Goal: Transaction & Acquisition: Purchase product/service

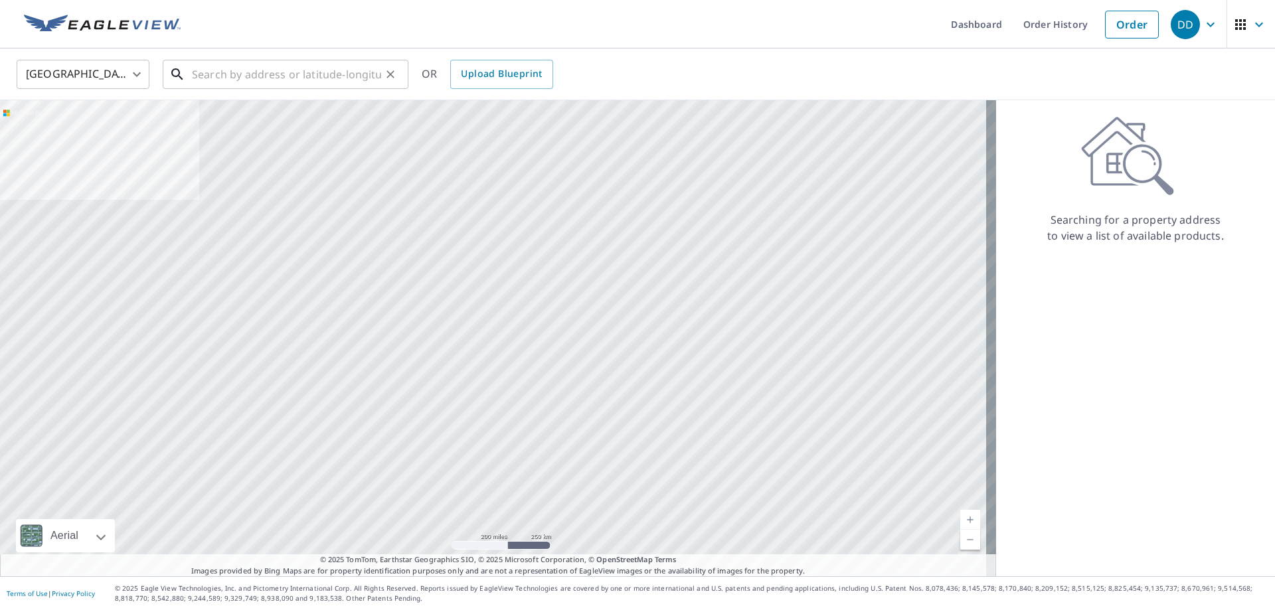
click at [250, 73] on input "text" at bounding box center [286, 74] width 189 height 37
paste input "[STREET_ADDRESS]"
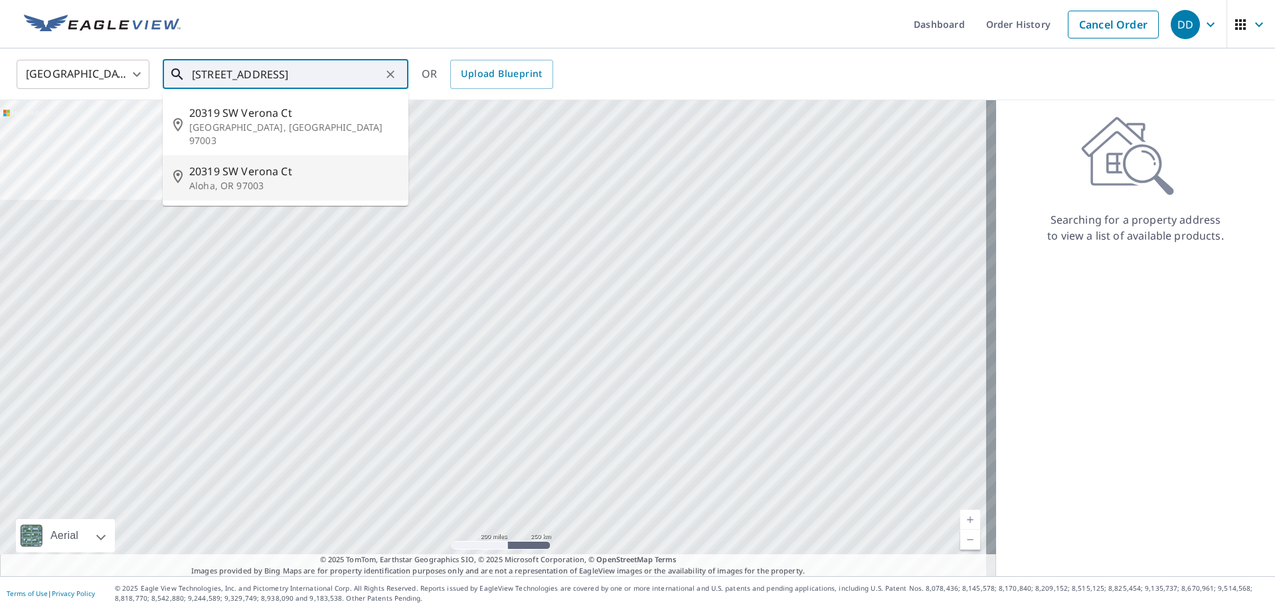
click at [262, 163] on span "20319 SW Verona Ct" at bounding box center [293, 171] width 209 height 16
type input "[STREET_ADDRESS]"
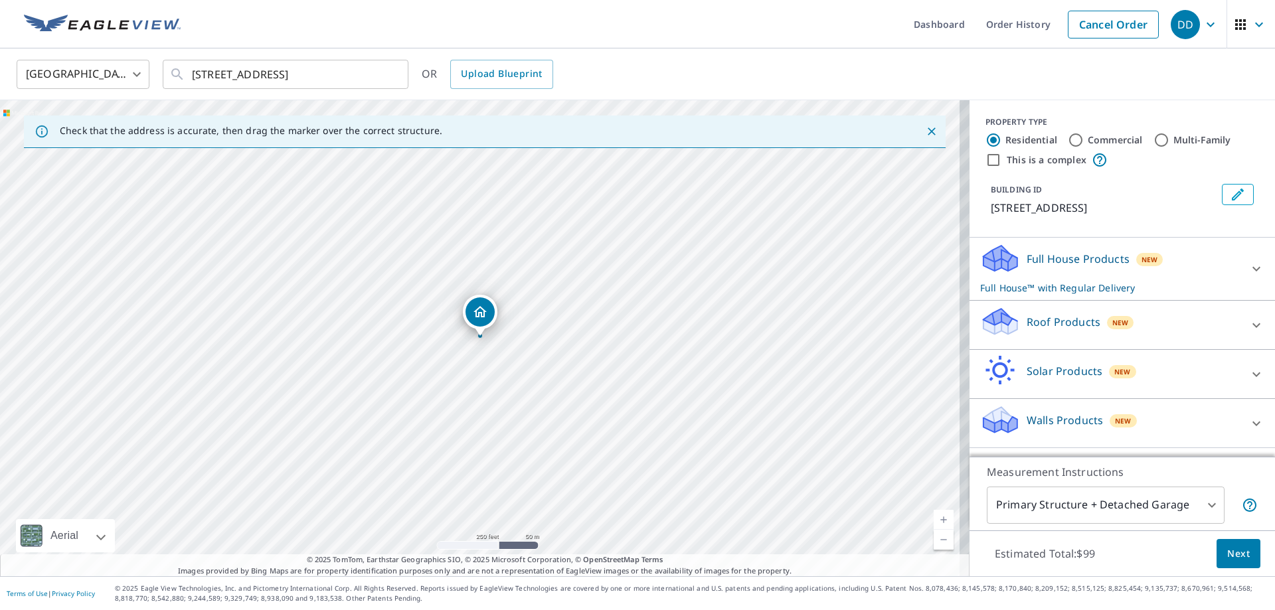
click at [1079, 324] on p "Roof Products" at bounding box center [1064, 322] width 74 height 16
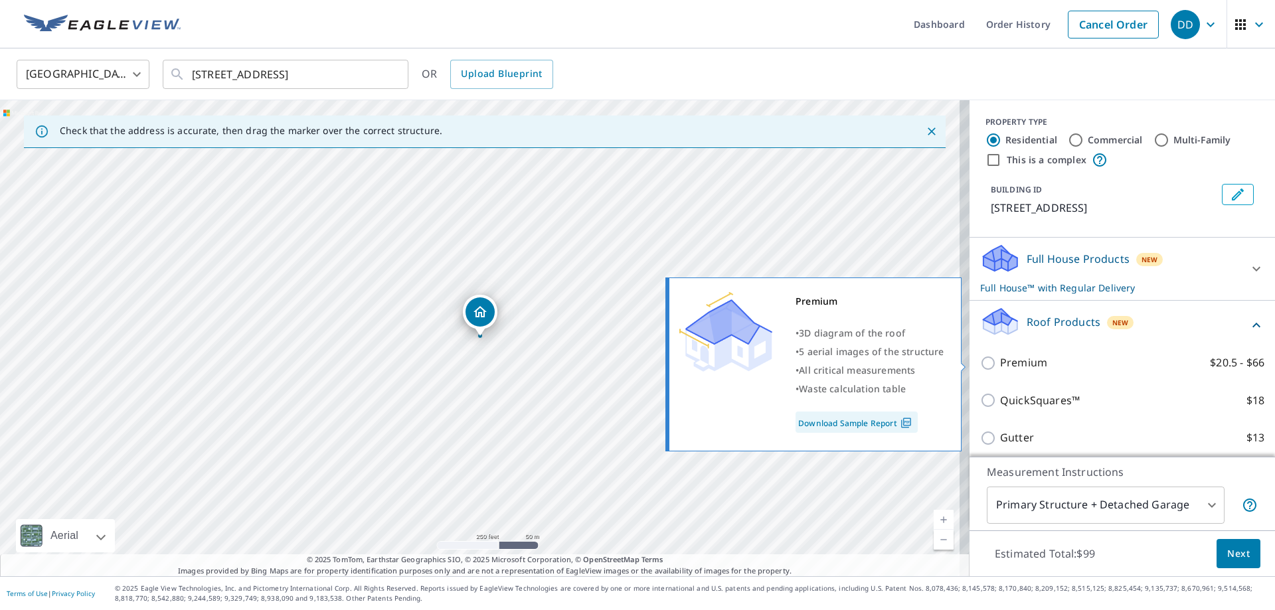
click at [1042, 364] on label "Premium $20.5 - $66" at bounding box center [1132, 363] width 264 height 17
click at [1000, 364] on input "Premium $20.5 - $66" at bounding box center [990, 363] width 20 height 16
checkbox input "true"
checkbox input "false"
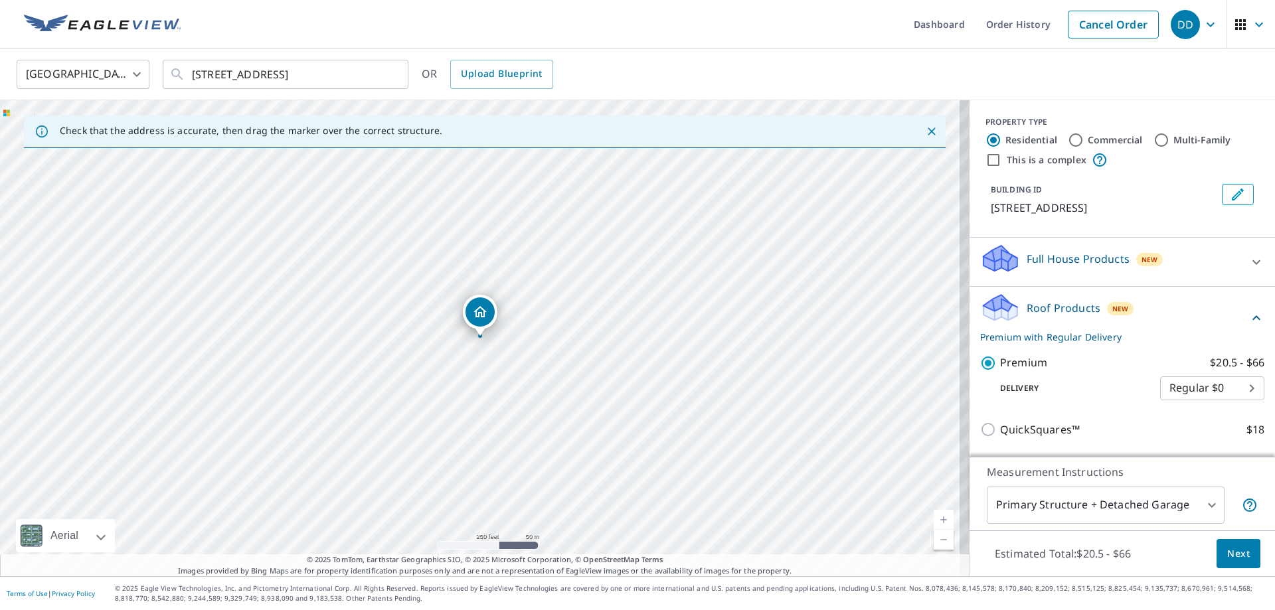
click at [1228, 546] on span "Next" at bounding box center [1239, 554] width 23 height 17
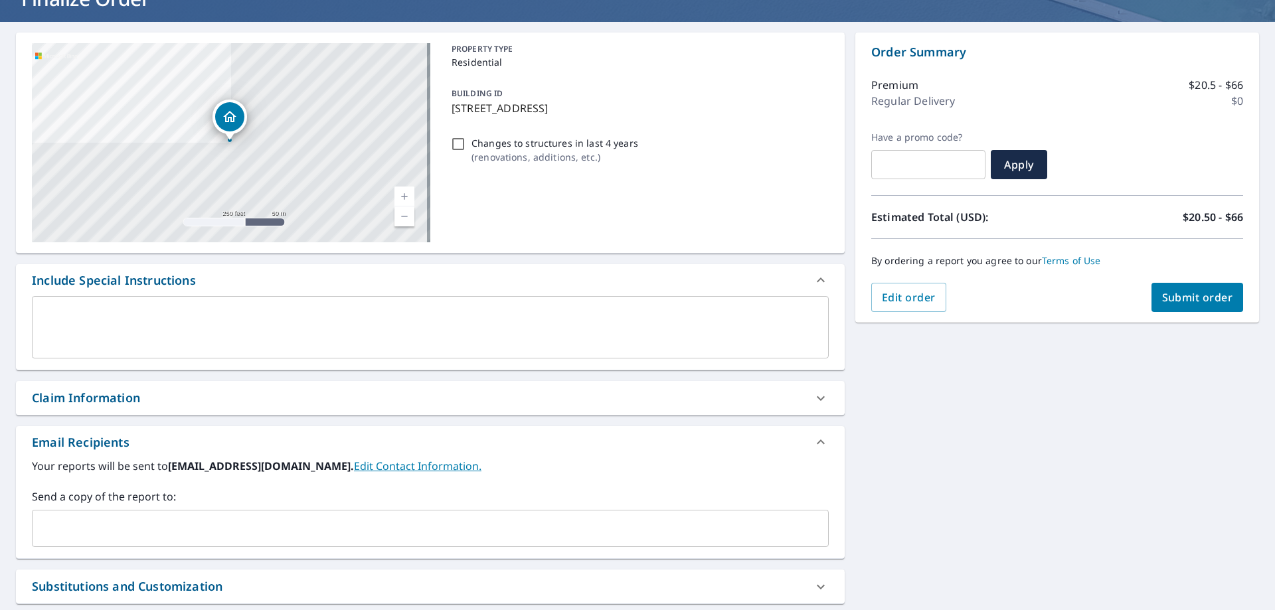
scroll to position [235, 0]
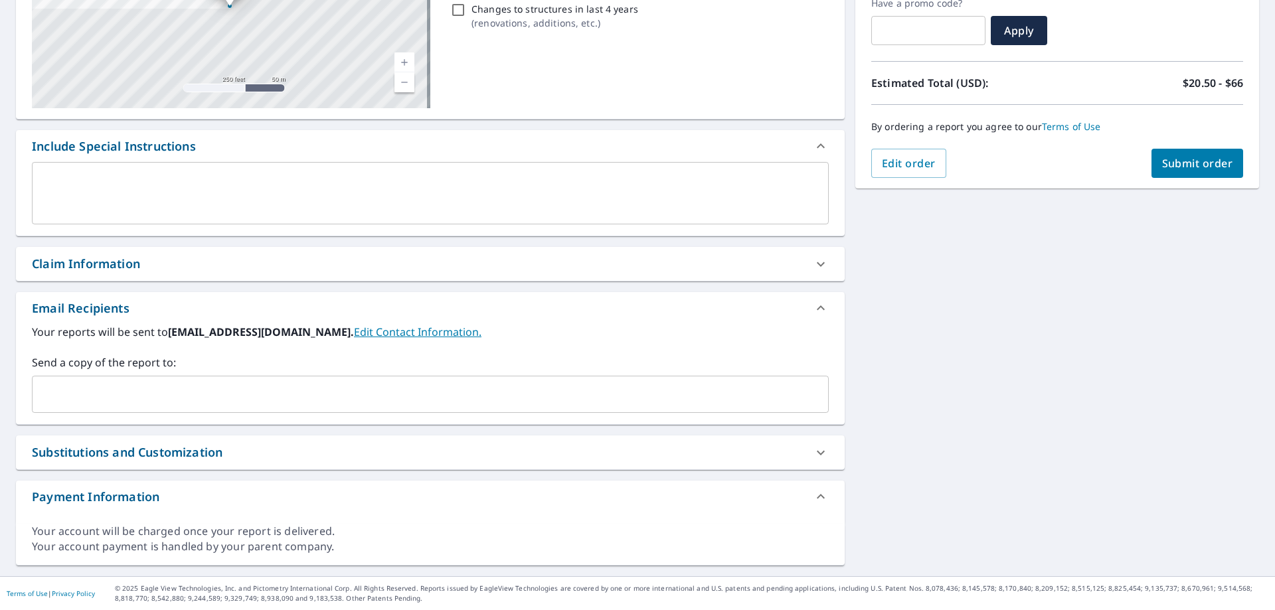
click at [173, 401] on input "text" at bounding box center [420, 394] width 765 height 25
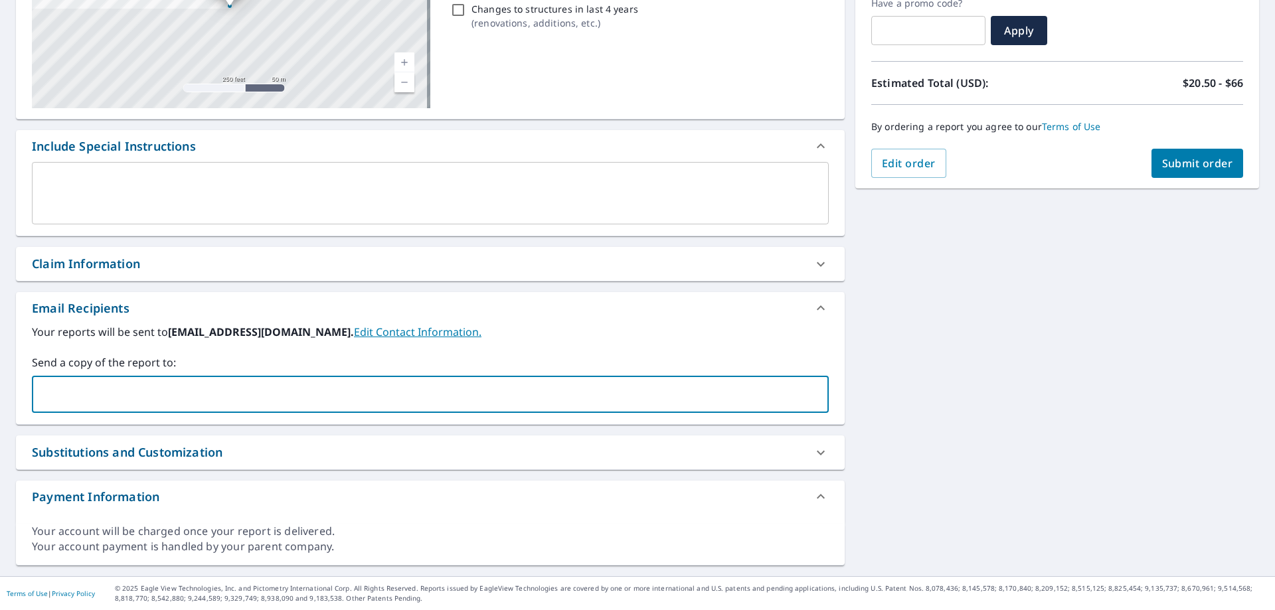
paste input "[EMAIL_ADDRESS][DOMAIN_NAME]"
type input "[EMAIL_ADDRESS][DOMAIN_NAME]"
checkbox input "true"
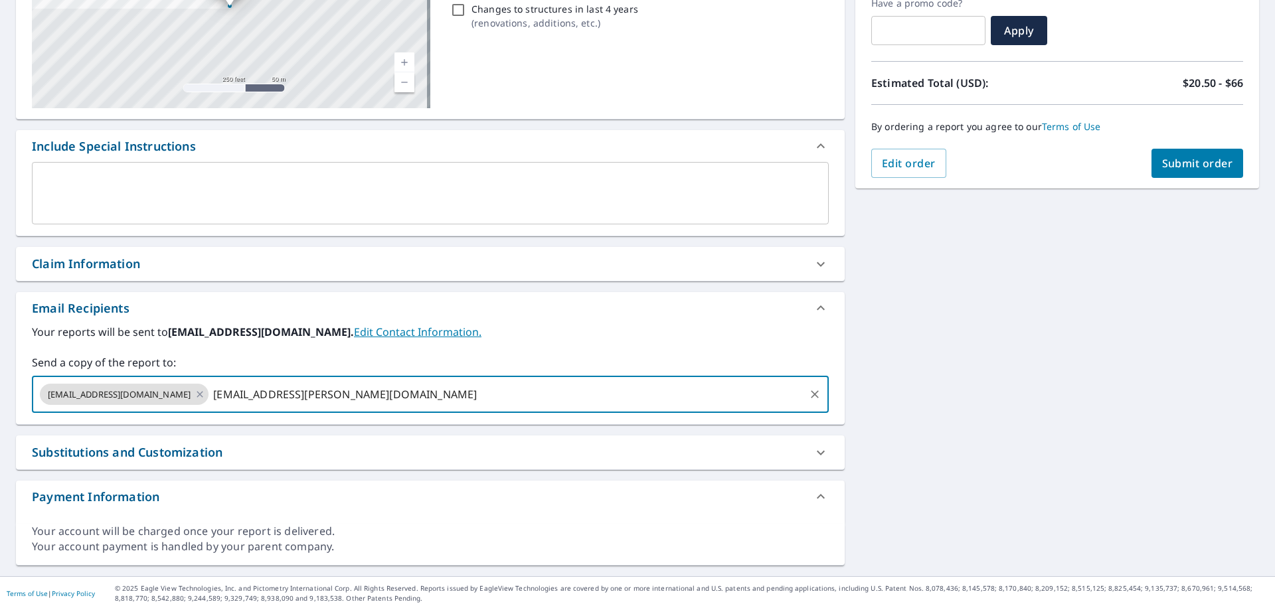
type input "[EMAIL_ADDRESS][PERSON_NAME][DOMAIN_NAME]"
click at [1190, 168] on span "Submit order" at bounding box center [1197, 163] width 71 height 15
checkbox input "true"
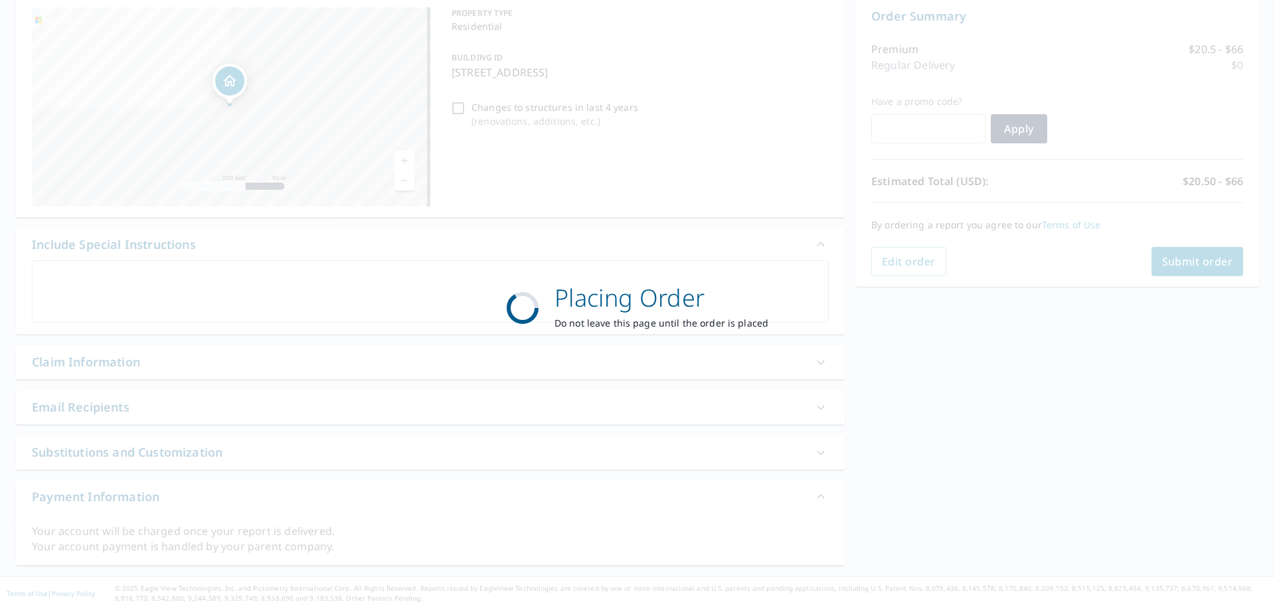
scroll to position [137, 0]
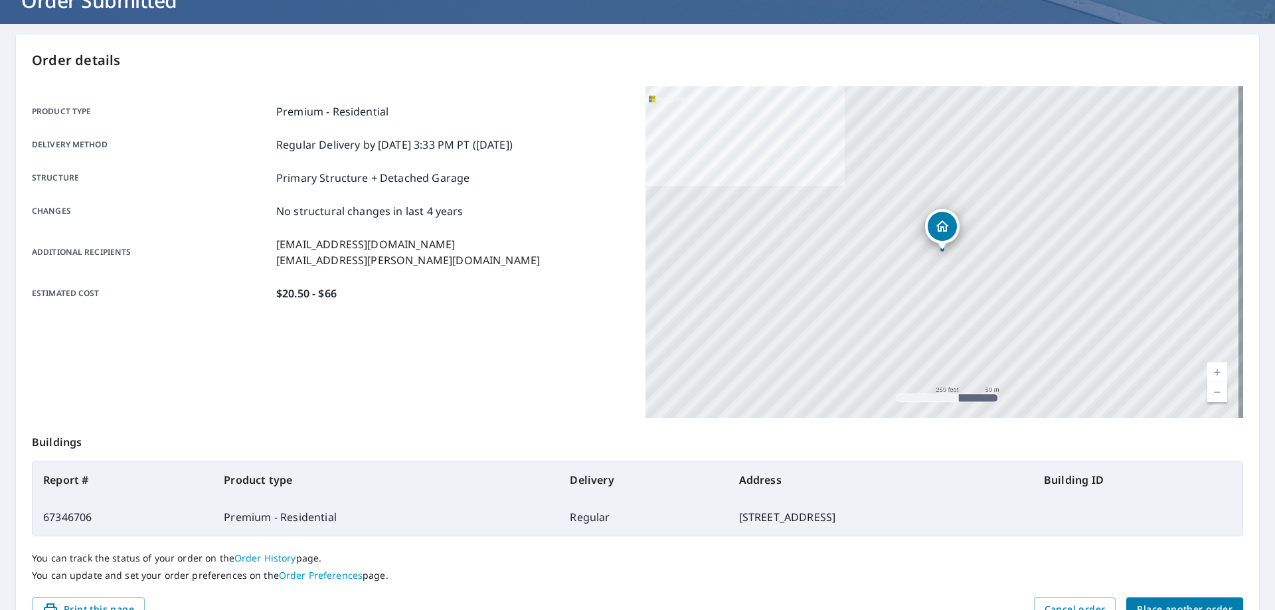
scroll to position [171, 0]
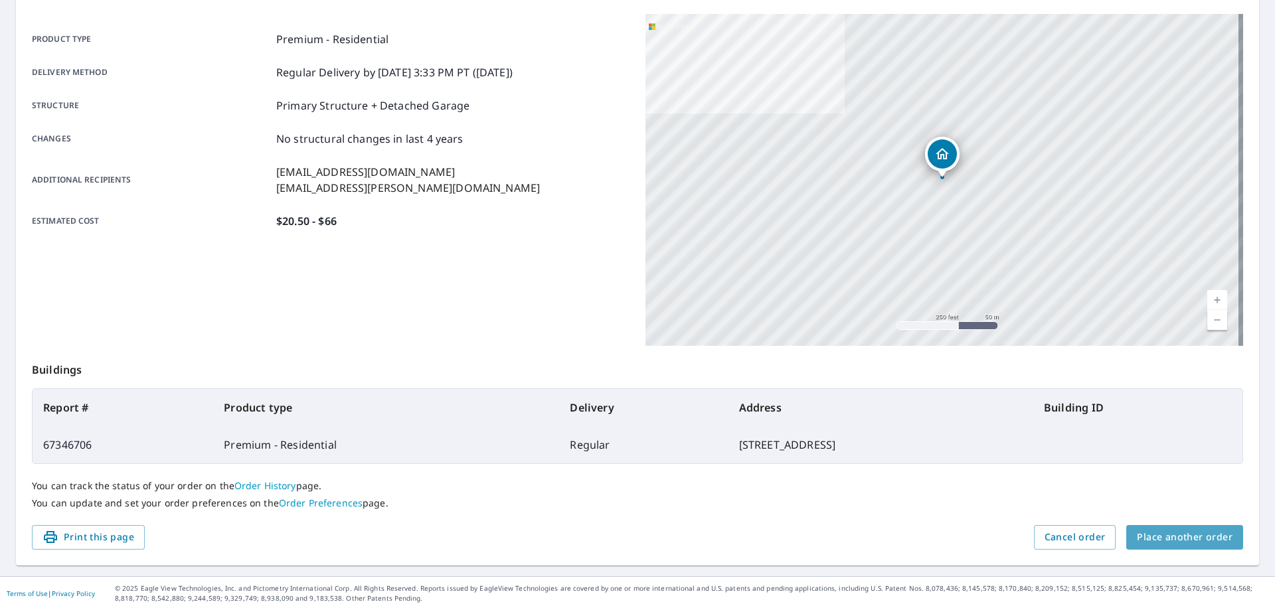
click at [1212, 539] on span "Place another order" at bounding box center [1185, 537] width 96 height 17
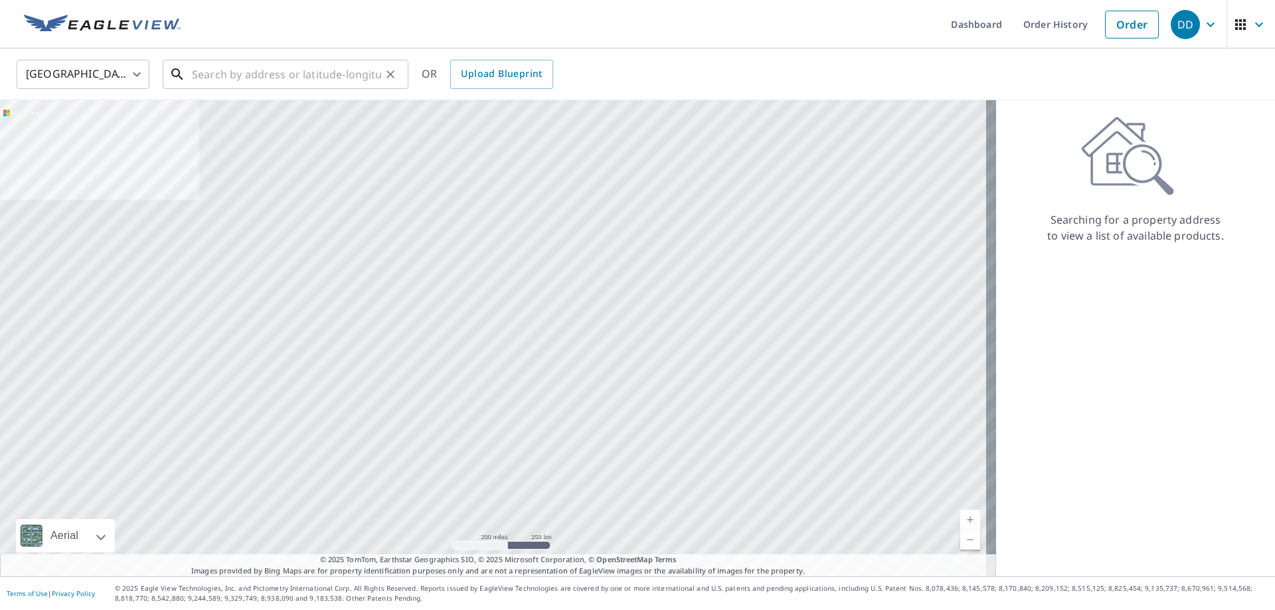
click at [322, 77] on input "text" at bounding box center [286, 74] width 189 height 37
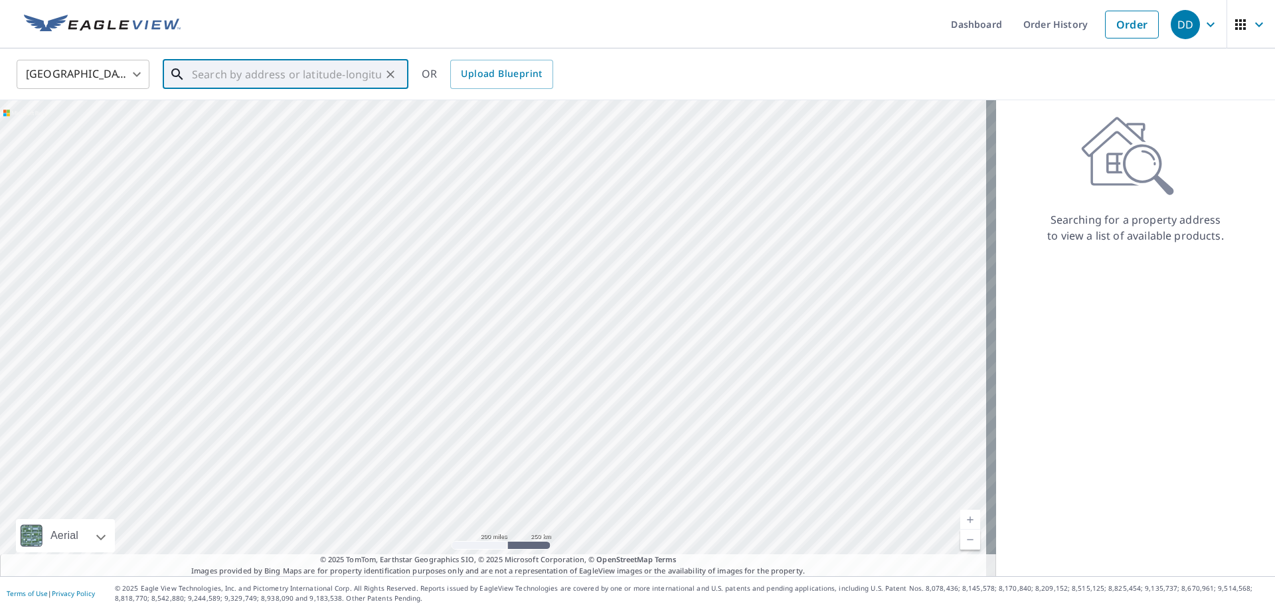
paste input "[STREET_ADDRESS][PERSON_NAME]"
click at [314, 111] on span "[STREET_ADDRESS][PERSON_NAME]" at bounding box center [293, 113] width 209 height 16
type input "[STREET_ADDRESS][PERSON_NAME]"
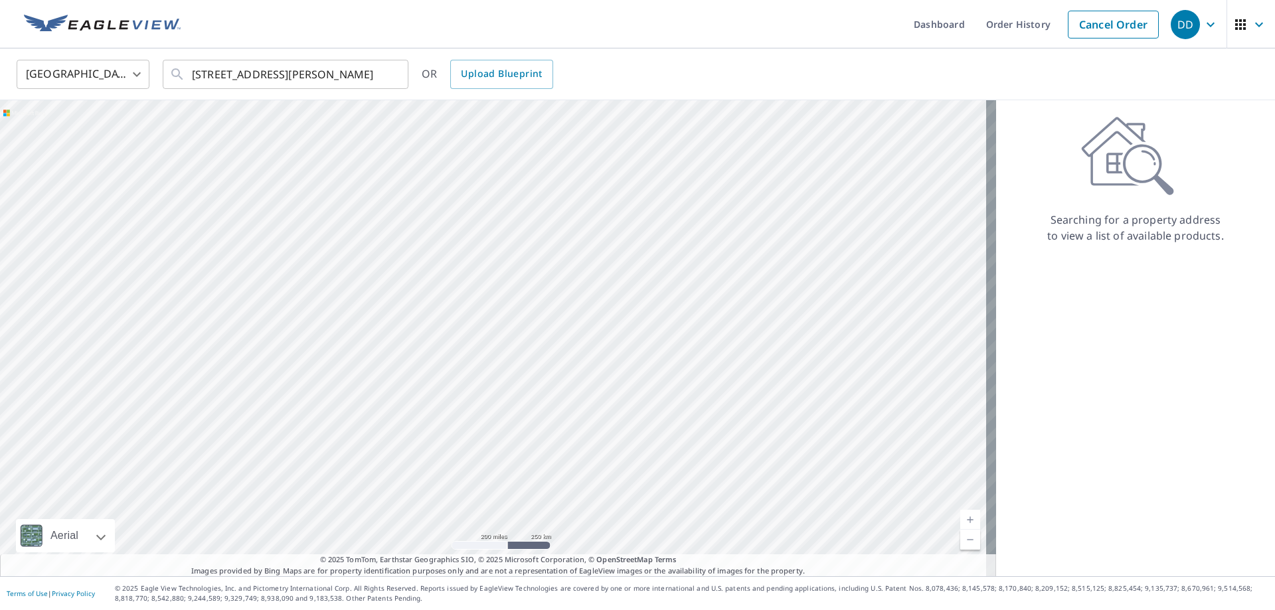
scroll to position [0, 0]
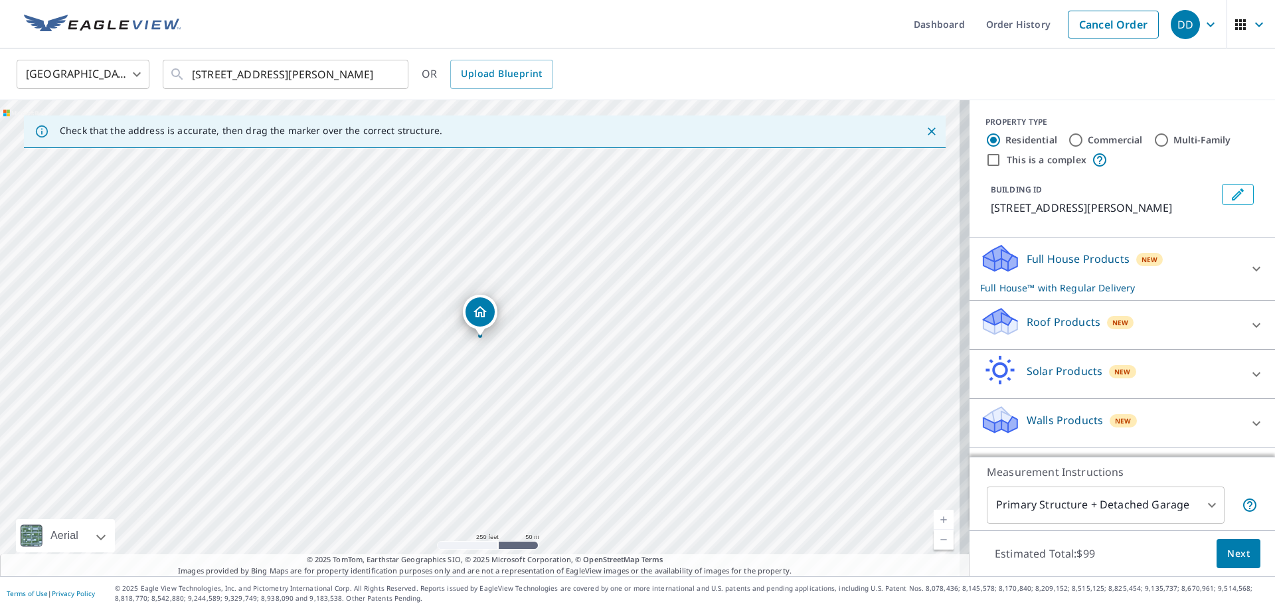
click at [1045, 316] on p "Roof Products" at bounding box center [1064, 322] width 74 height 16
click at [1053, 382] on div "Premium $20.5 - $66" at bounding box center [1122, 363] width 284 height 38
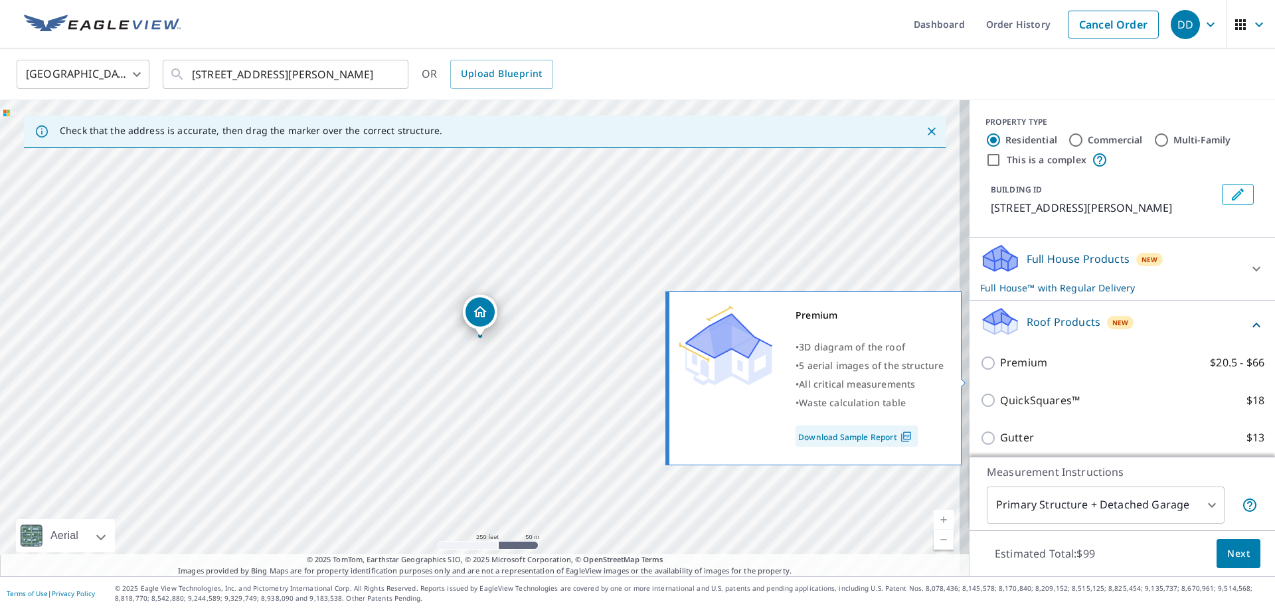
click at [980, 371] on input "Premium $20.5 - $66" at bounding box center [990, 363] width 20 height 16
checkbox input "true"
checkbox input "false"
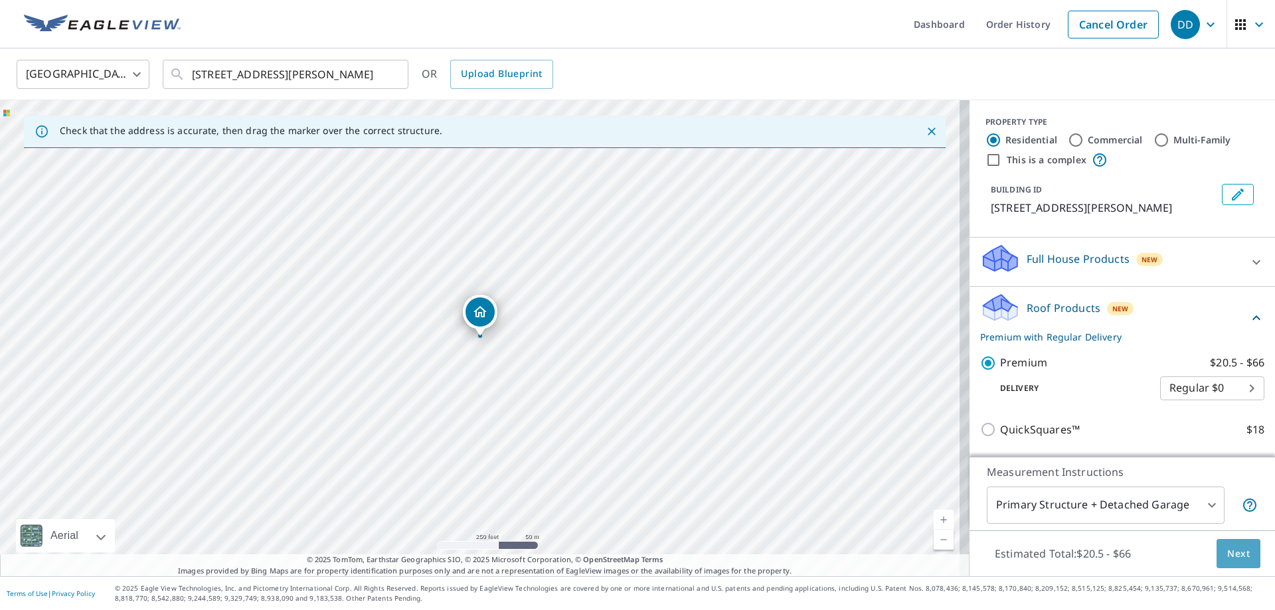
click at [1228, 547] on span "Next" at bounding box center [1239, 554] width 23 height 17
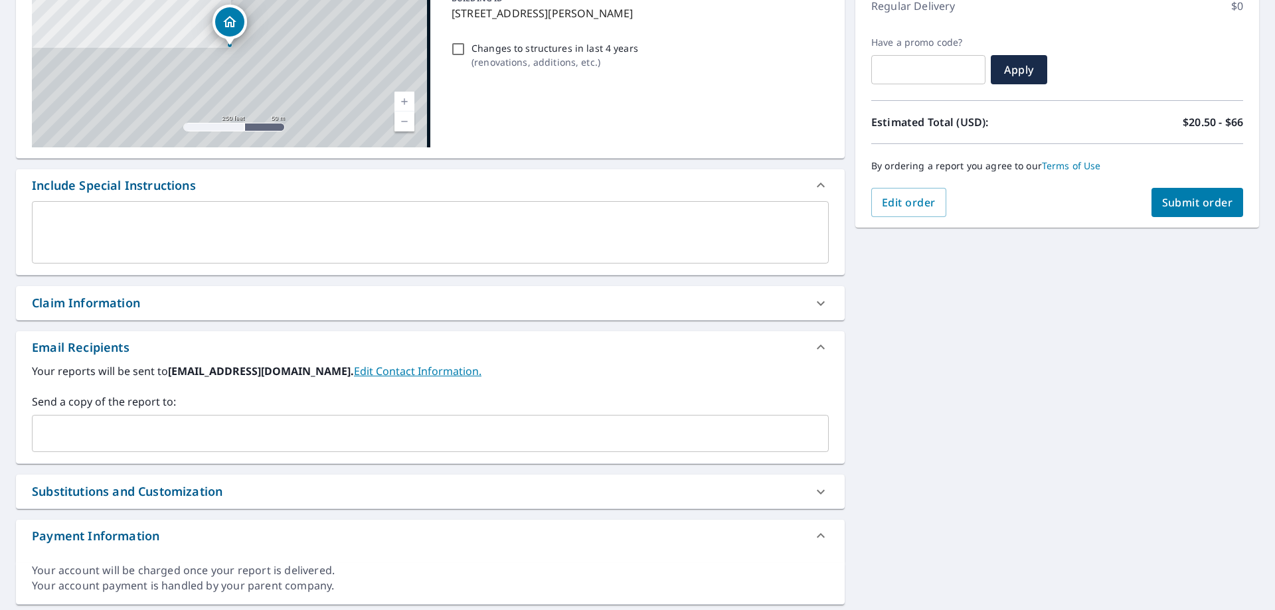
scroll to position [235, 0]
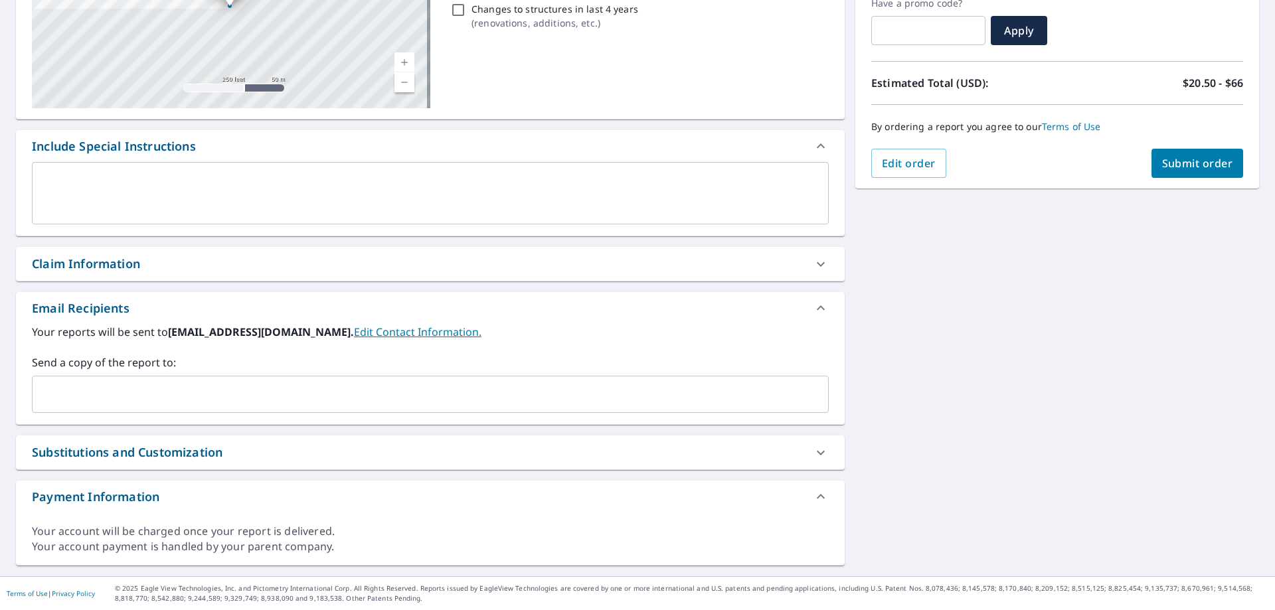
click at [127, 400] on input "text" at bounding box center [420, 394] width 765 height 25
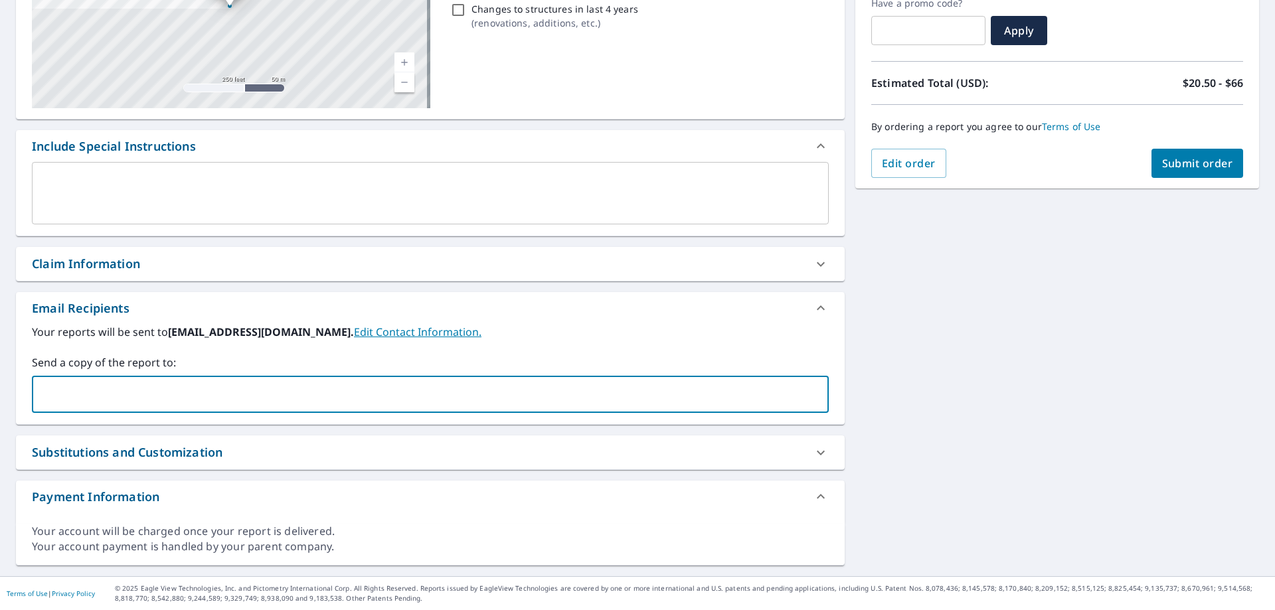
paste input "[EMAIL_ADDRESS][DOMAIN_NAME]"
type input "[EMAIL_ADDRESS][DOMAIN_NAME]"
checkbox input "true"
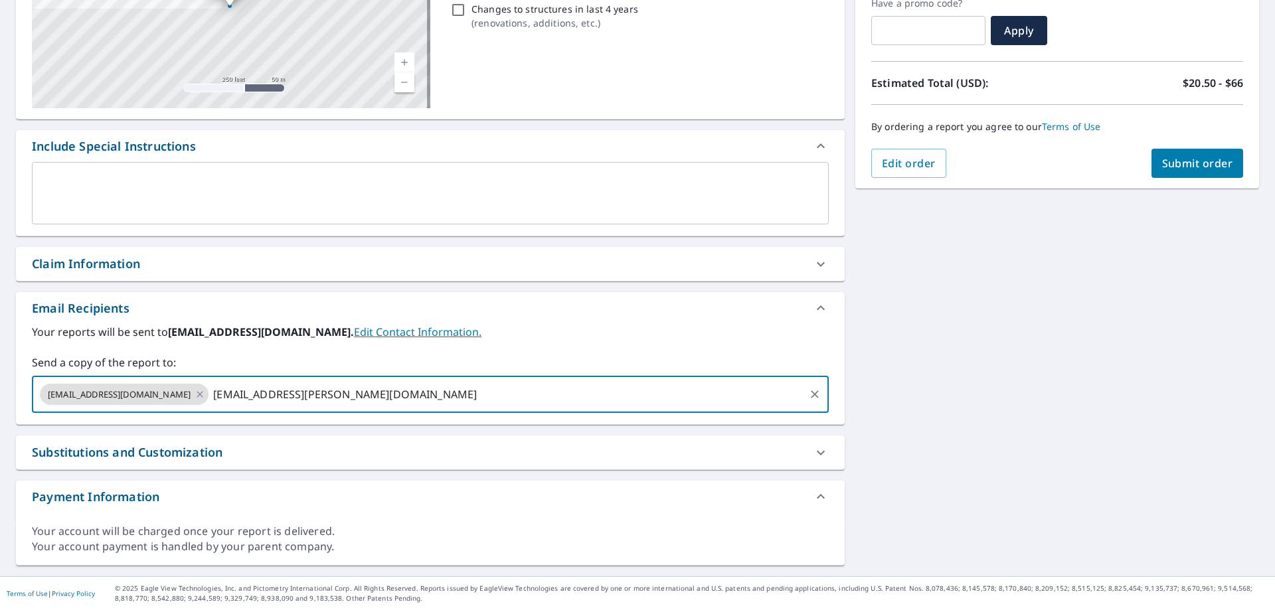
type input "[EMAIL_ADDRESS][PERSON_NAME][DOMAIN_NAME]"
click at [1202, 167] on span "Submit order" at bounding box center [1197, 163] width 71 height 15
checkbox input "true"
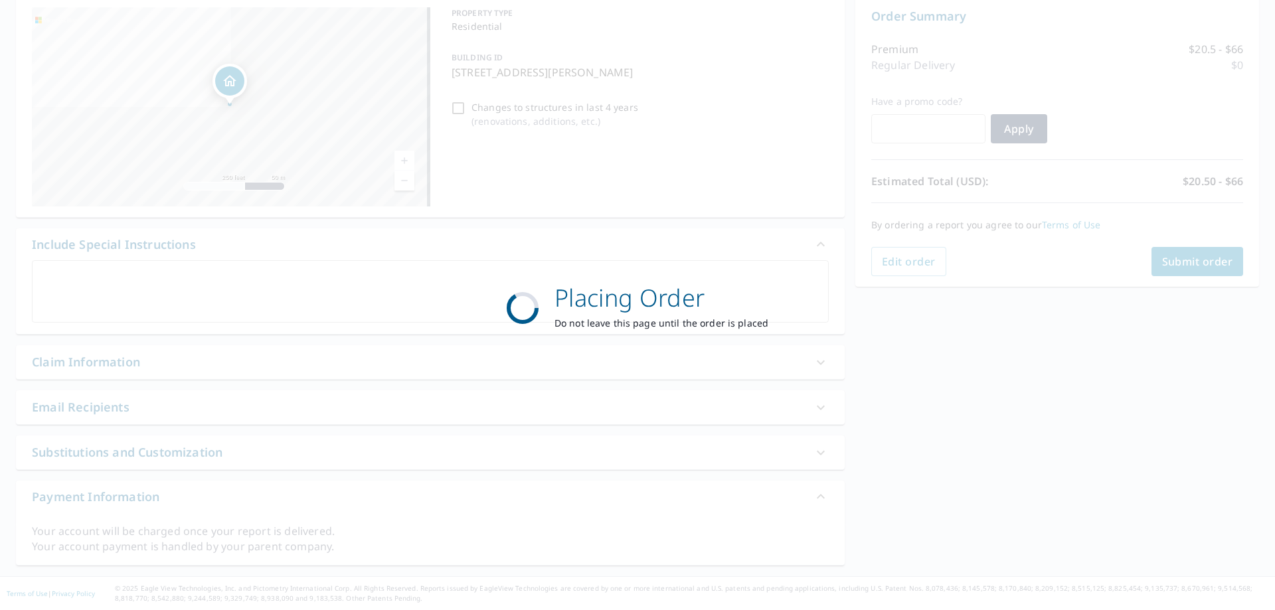
scroll to position [137, 0]
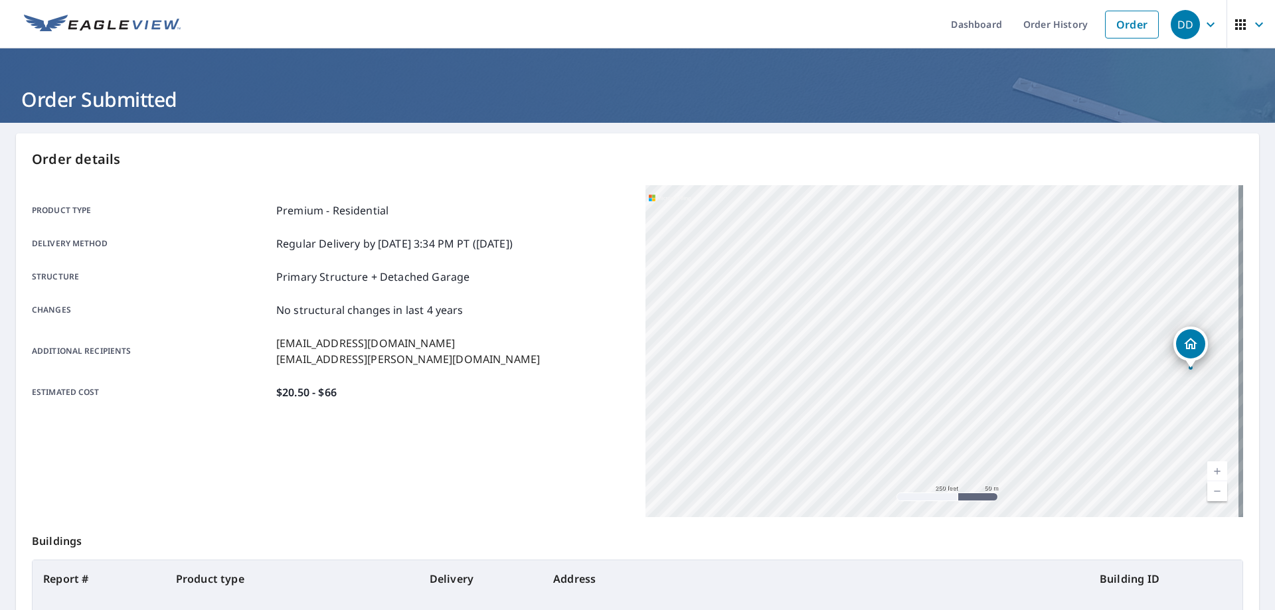
drag, startPoint x: 1018, startPoint y: 432, endPoint x: 907, endPoint y: 399, distance: 115.2
click at [907, 399] on div "[STREET_ADDRESS][PERSON_NAME]" at bounding box center [945, 351] width 598 height 332
